Goal: Transaction & Acquisition: Subscribe to service/newsletter

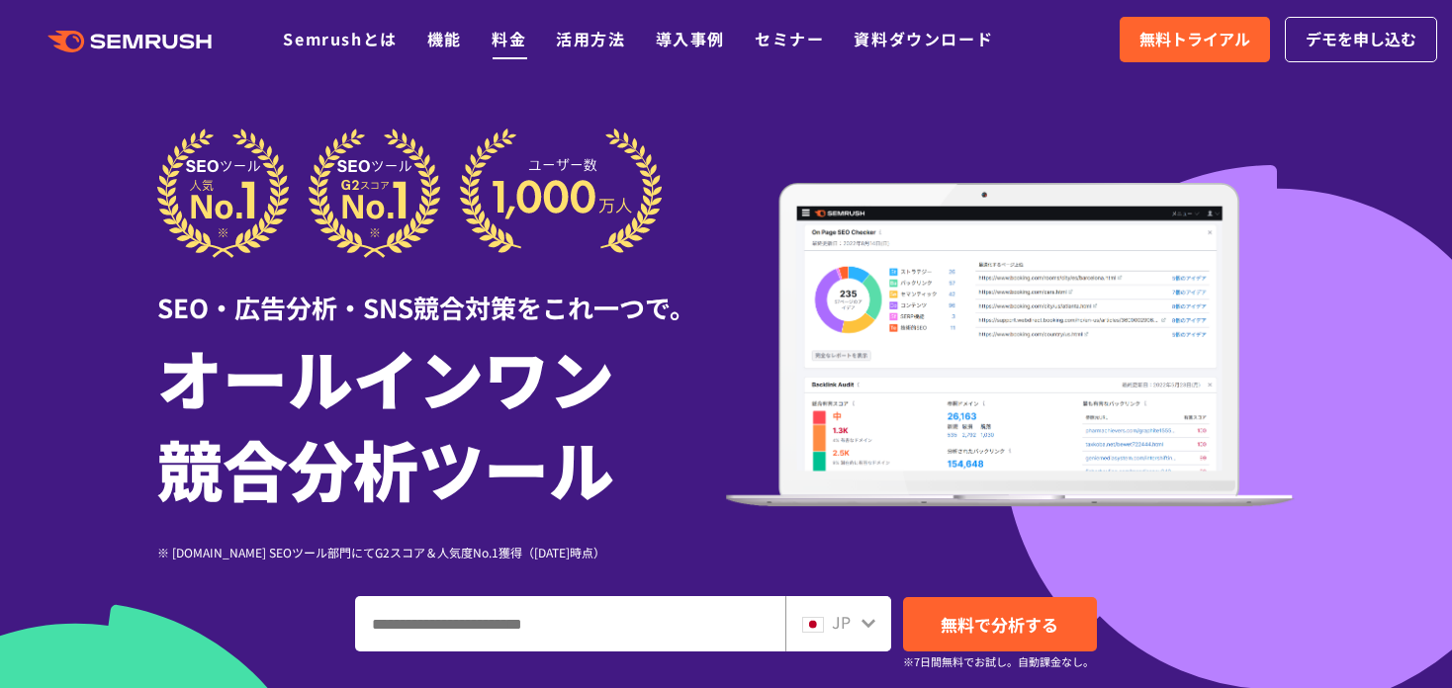
click at [503, 37] on link "料金" at bounding box center [509, 39] width 35 height 24
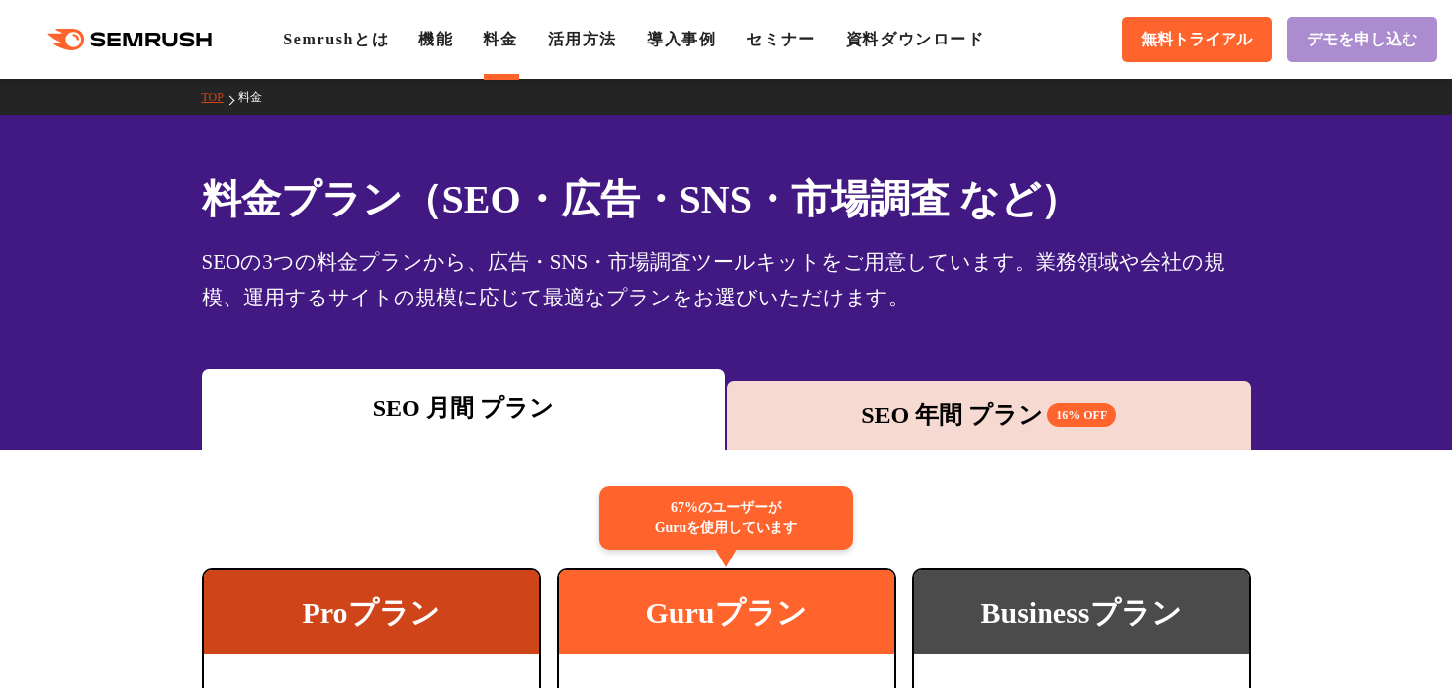
click at [1330, 40] on span "デモを申し込む" at bounding box center [1362, 40] width 111 height 21
click at [193, 46] on icon at bounding box center [190, 39] width 15 height 15
